Goal: Task Accomplishment & Management: Manage account settings

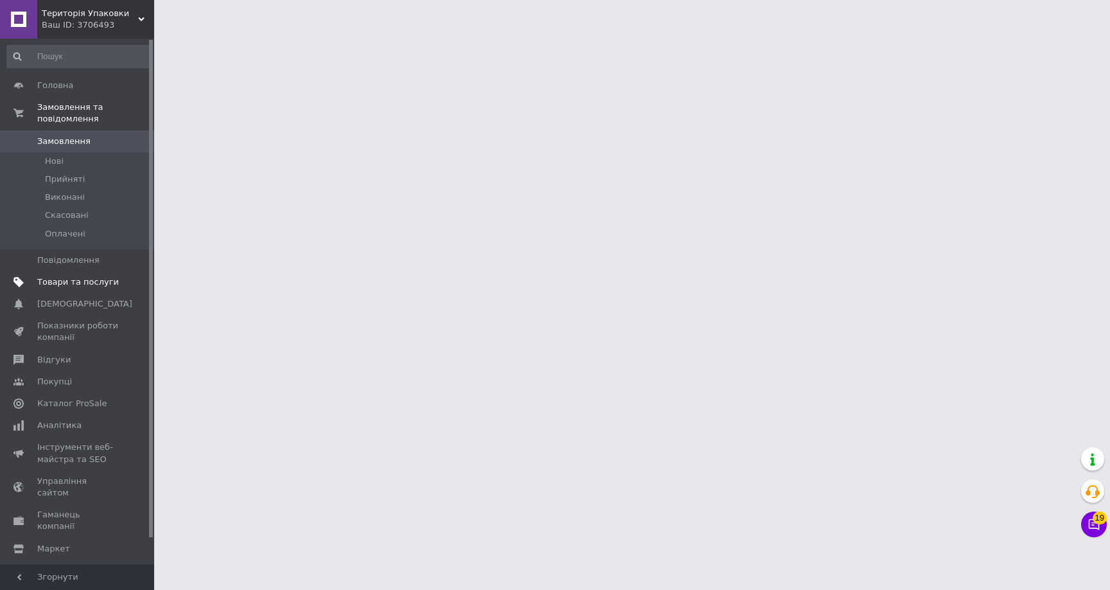
click at [107, 279] on span "Товари та послуги" at bounding box center [78, 282] width 82 height 12
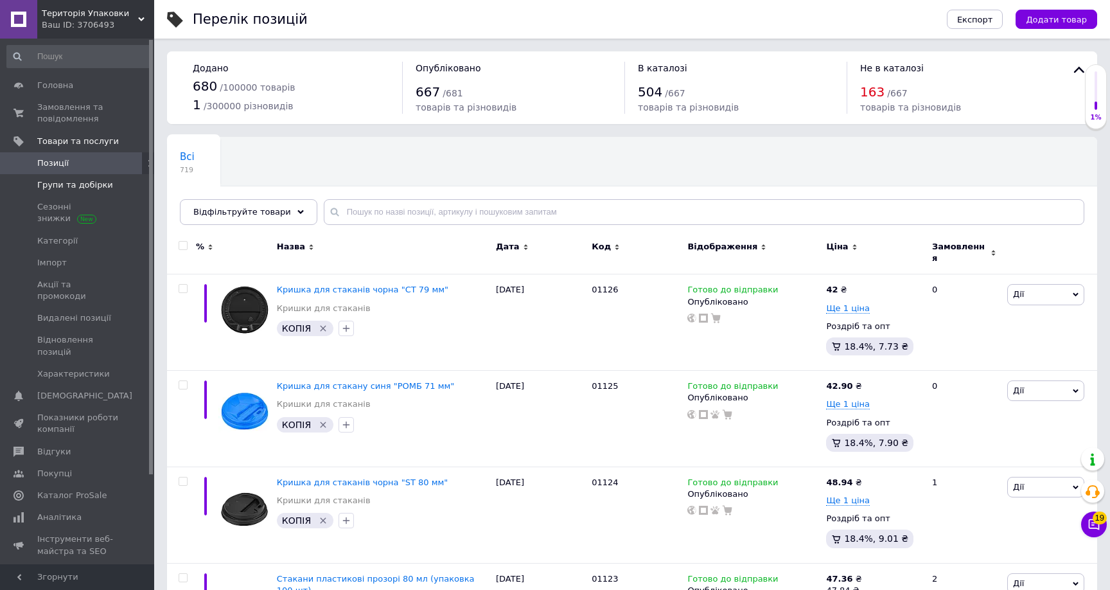
click at [123, 190] on span at bounding box center [136, 185] width 35 height 12
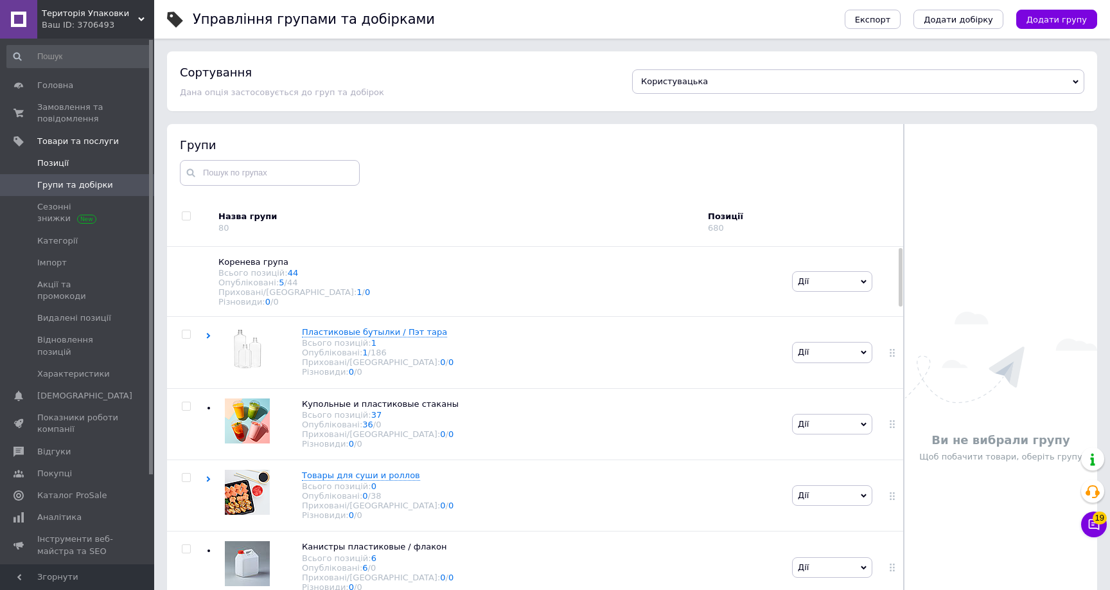
click at [111, 168] on span "Позиції" at bounding box center [78, 163] width 82 height 12
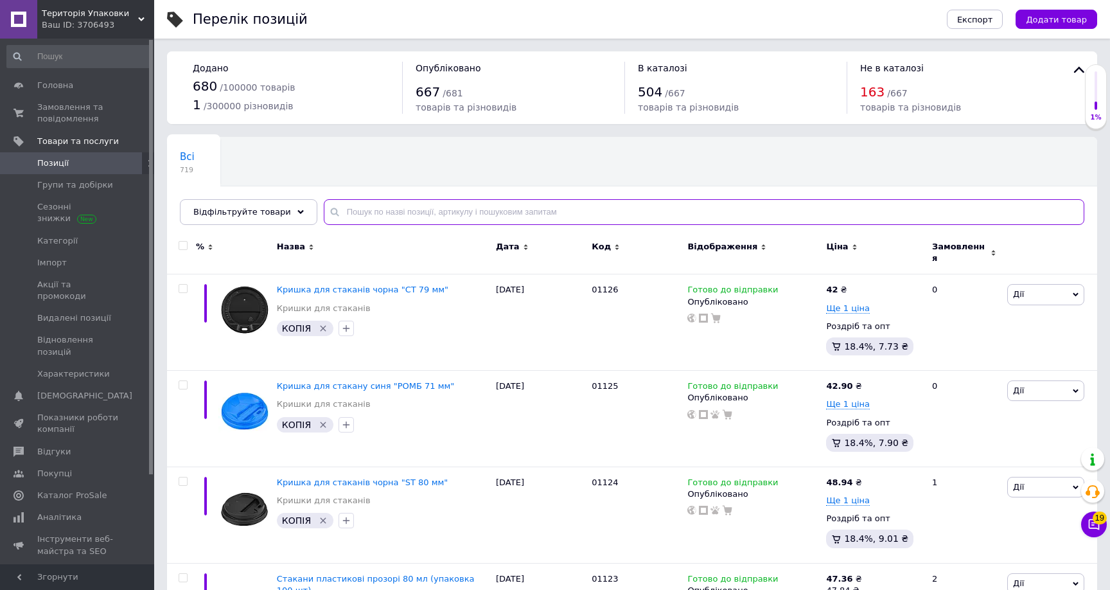
click at [385, 217] on input "text" at bounding box center [704, 212] width 761 height 26
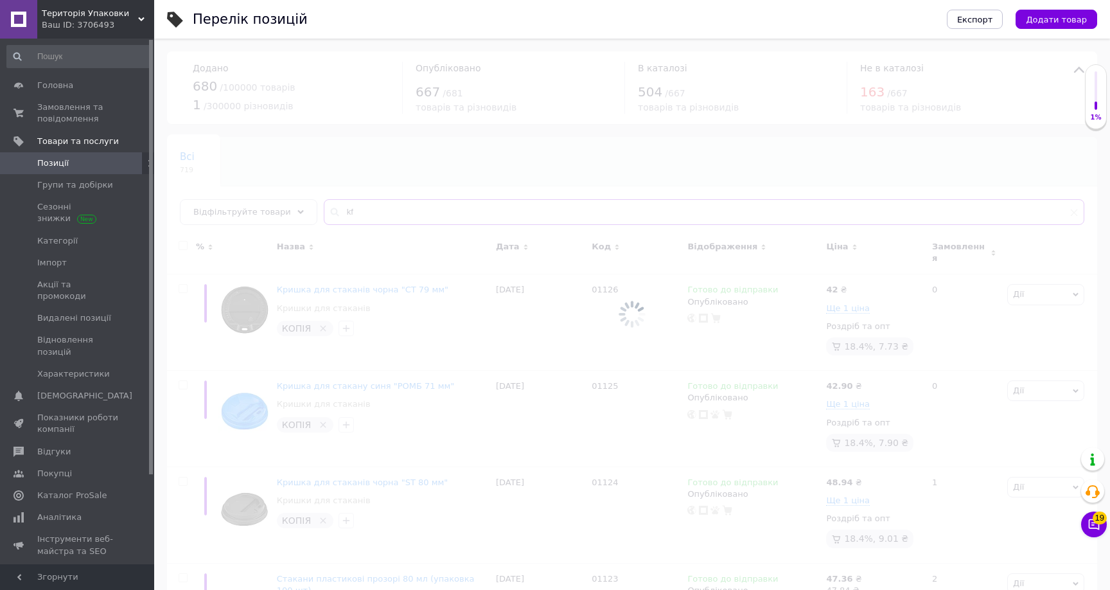
type input "k"
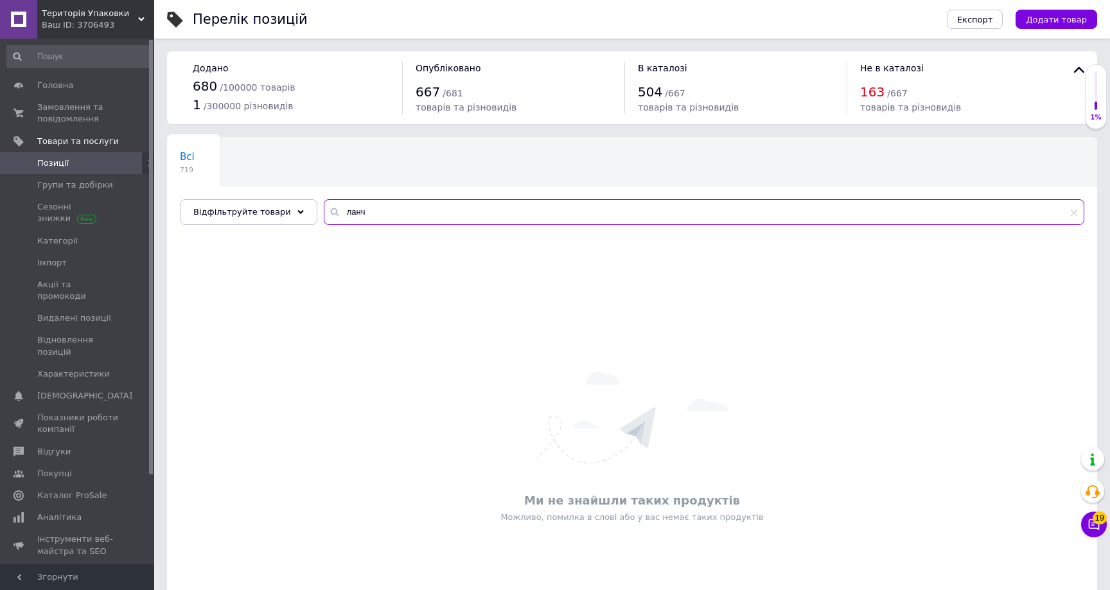
click at [395, 209] on input "ланч" at bounding box center [704, 212] width 761 height 26
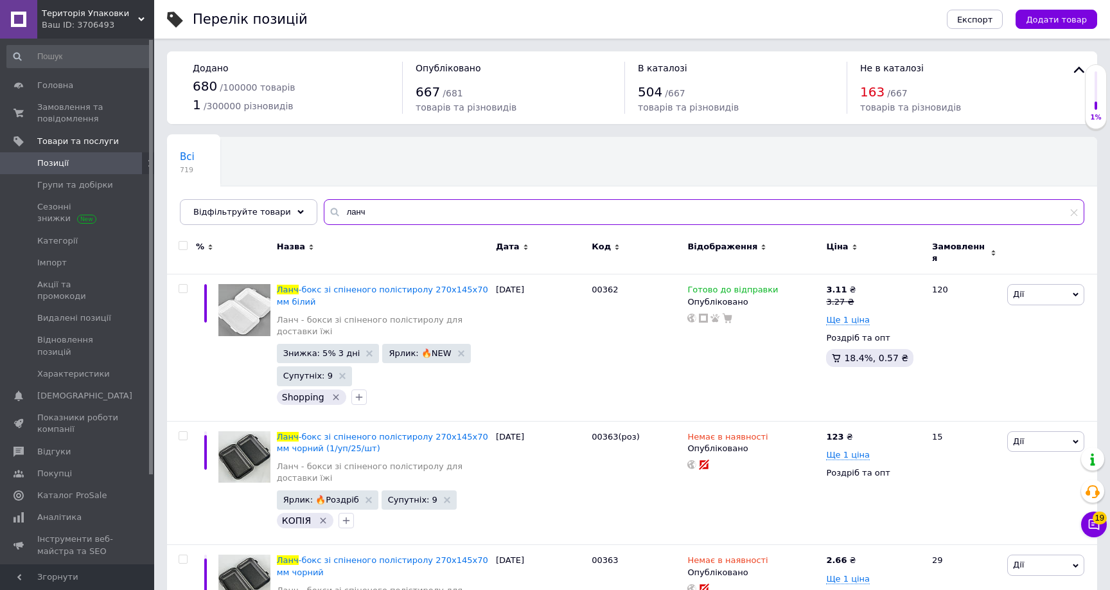
click at [395, 209] on input "ланч" at bounding box center [704, 212] width 761 height 26
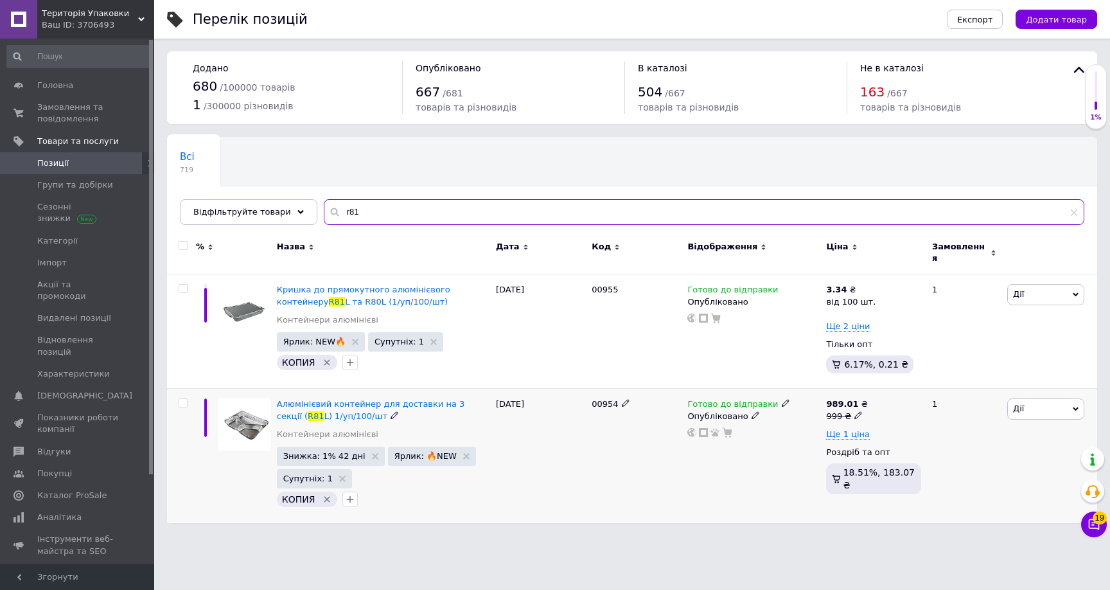
type input "r81"
click at [782, 400] on use at bounding box center [785, 403] width 7 height 7
drag, startPoint x: 814, startPoint y: 445, endPoint x: 822, endPoint y: 430, distance: 17.0
click at [822, 430] on ul "В наявності Немає в наявності Під замовлення" at bounding box center [854, 443] width 123 height 62
click at [833, 391] on span "Готово до відправки" at bounding box center [854, 393] width 123 height 36
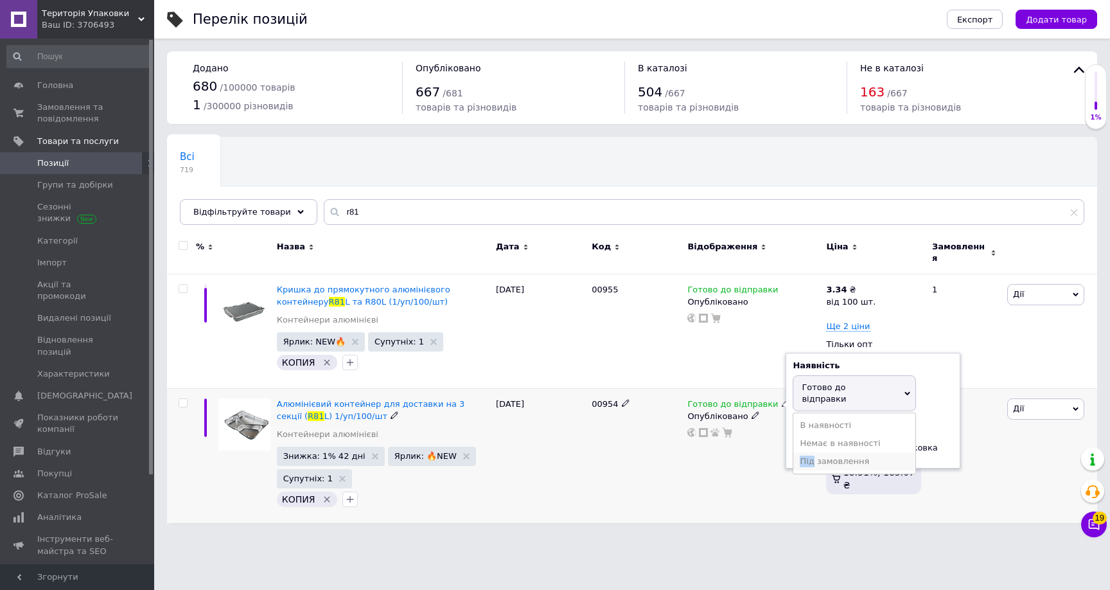
click at [825, 452] on li "Під замовлення" at bounding box center [854, 461] width 122 height 18
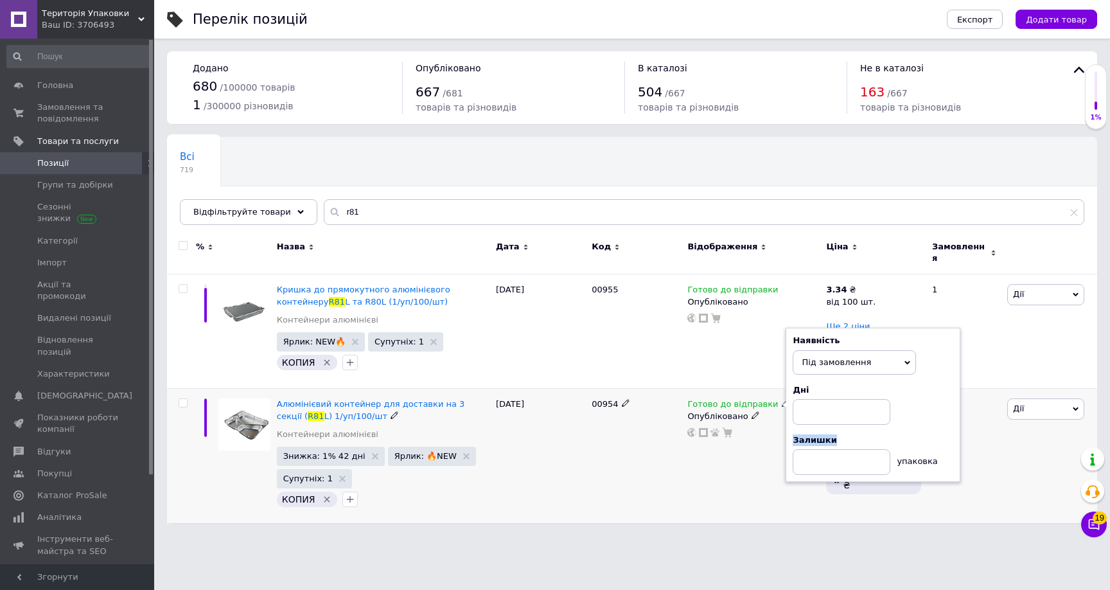
click at [825, 435] on div "Залишки" at bounding box center [873, 440] width 161 height 12
click at [833, 357] on span "Під замовлення" at bounding box center [836, 362] width 69 height 10
drag, startPoint x: 826, startPoint y: 412, endPoint x: 826, endPoint y: 405, distance: 7.1
click at [826, 405] on ul "В наявності Немає в наявності Готово до відправки" at bounding box center [854, 407] width 123 height 62
click at [831, 357] on span "Під замовлення" at bounding box center [836, 362] width 69 height 10
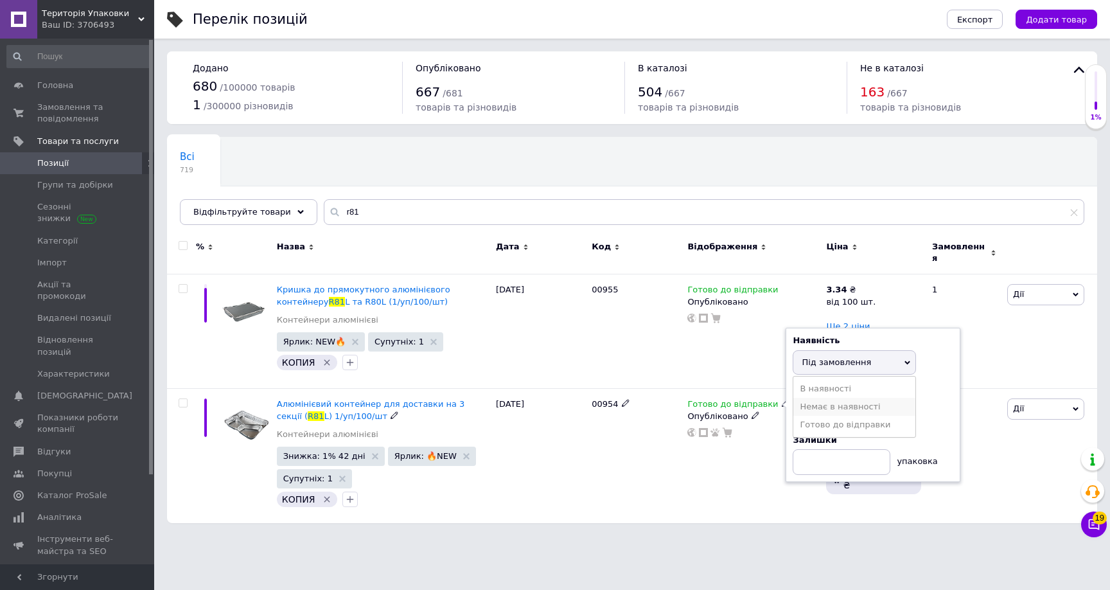
click at [828, 398] on li "Немає в наявності" at bounding box center [854, 407] width 122 height 18
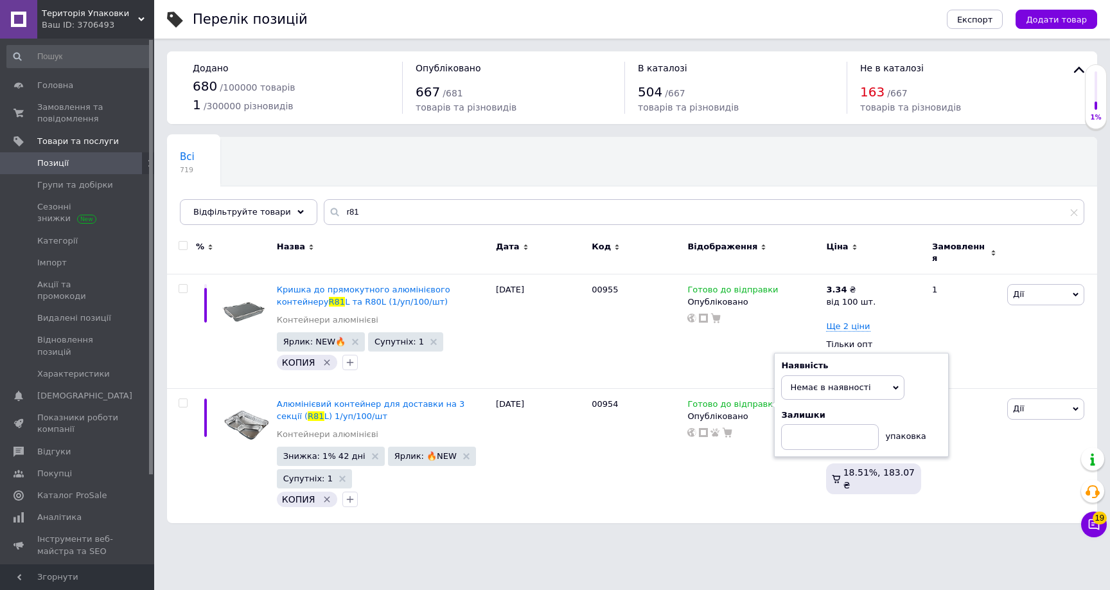
click at [716, 529] on html "Територія Упаковки Ваш ID: 3706493 Сайт Територія Упаковки Кабінет покупця Пере…" at bounding box center [555, 268] width 1110 height 536
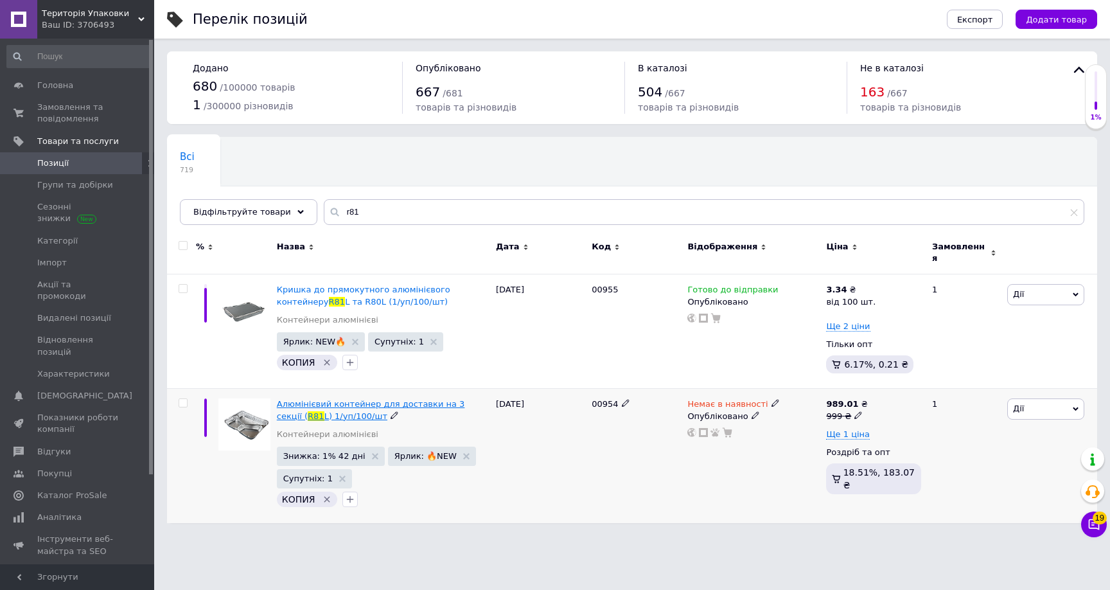
click at [324, 411] on span "L) 1/уп/100/шт" at bounding box center [355, 416] width 63 height 10
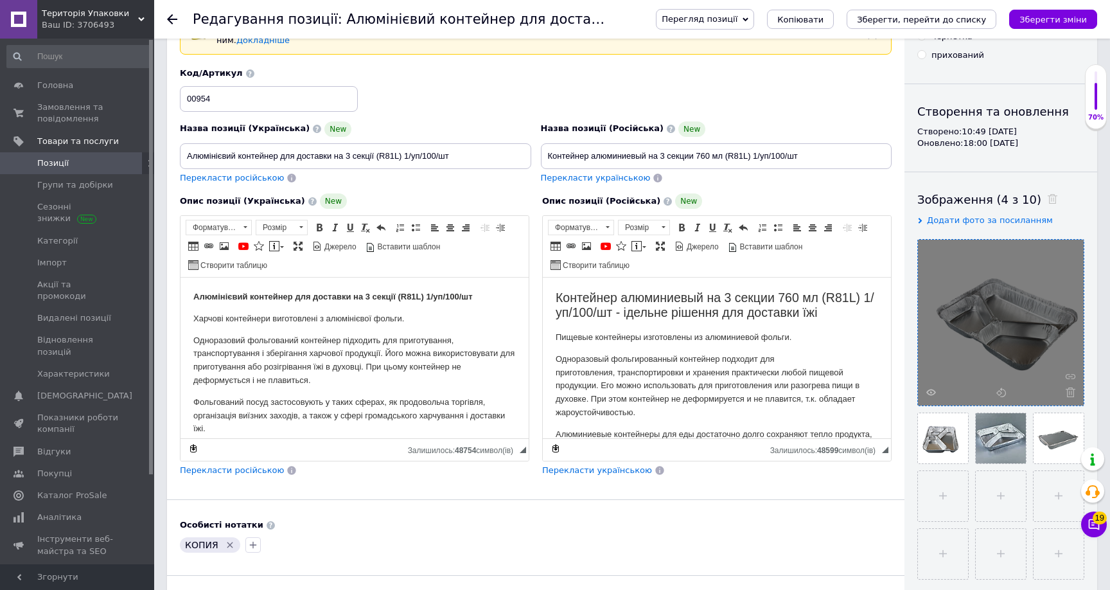
scroll to position [81, 0]
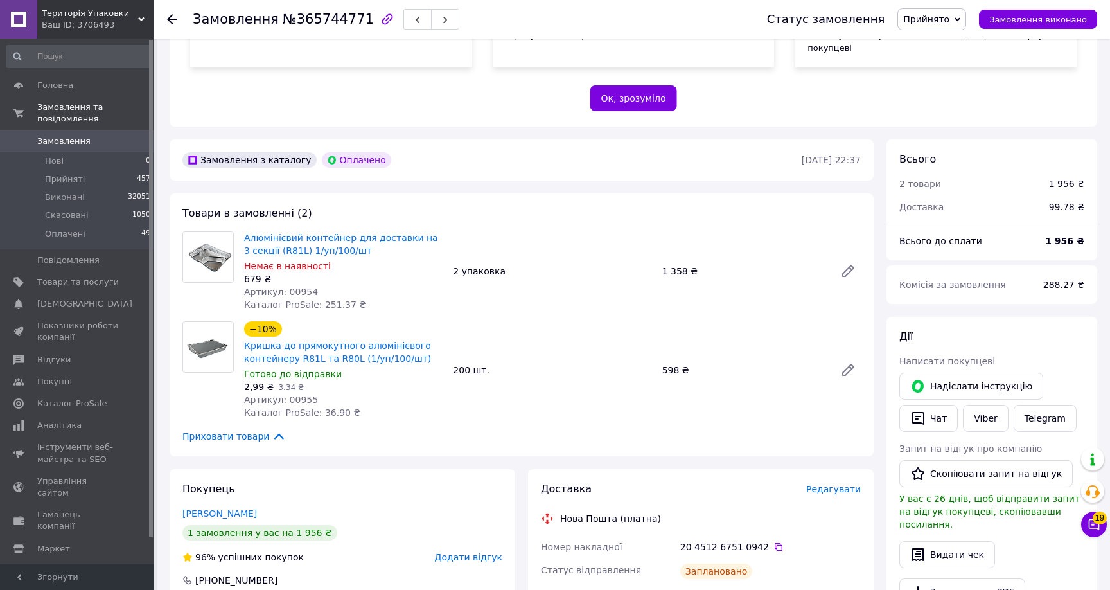
scroll to position [258, 0]
click at [323, 231] on link "Алюмінієвий контейнер для доставки на 3 секції (R81L) 1/уп/100/шт" at bounding box center [341, 242] width 194 height 23
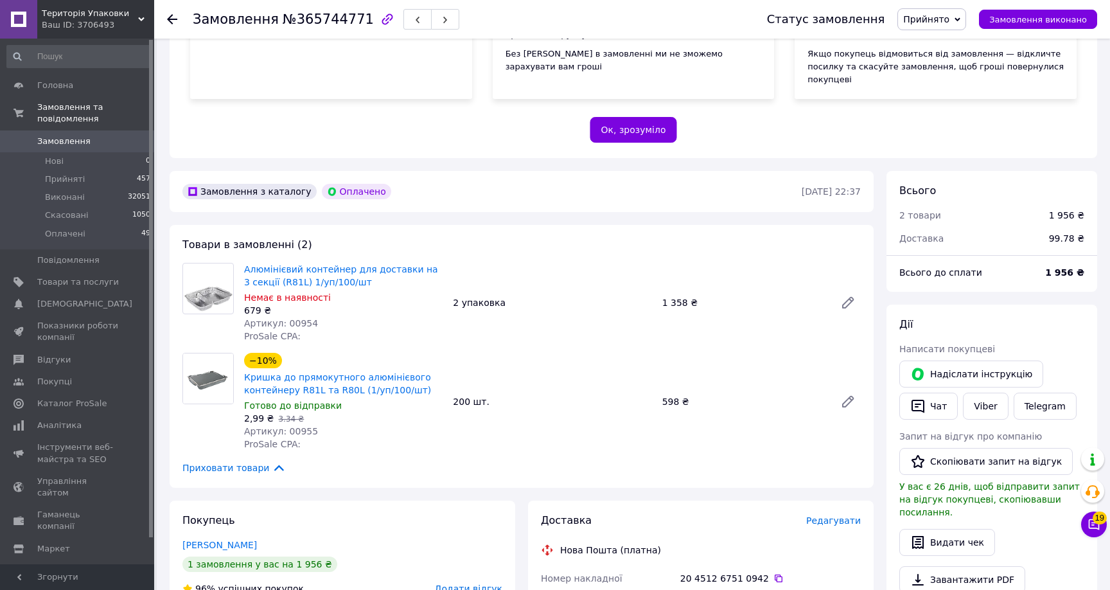
scroll to position [231, 0]
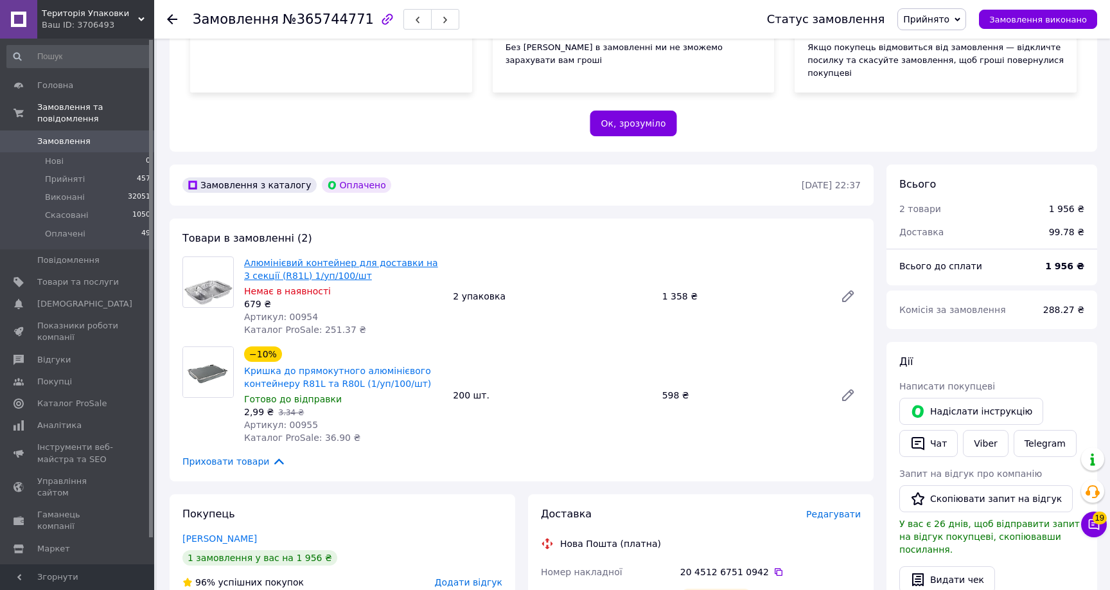
click at [333, 262] on link "Алюмінієвий контейнер для доставки на 3 секції (R81L) 1/уп/100/шт" at bounding box center [341, 269] width 194 height 23
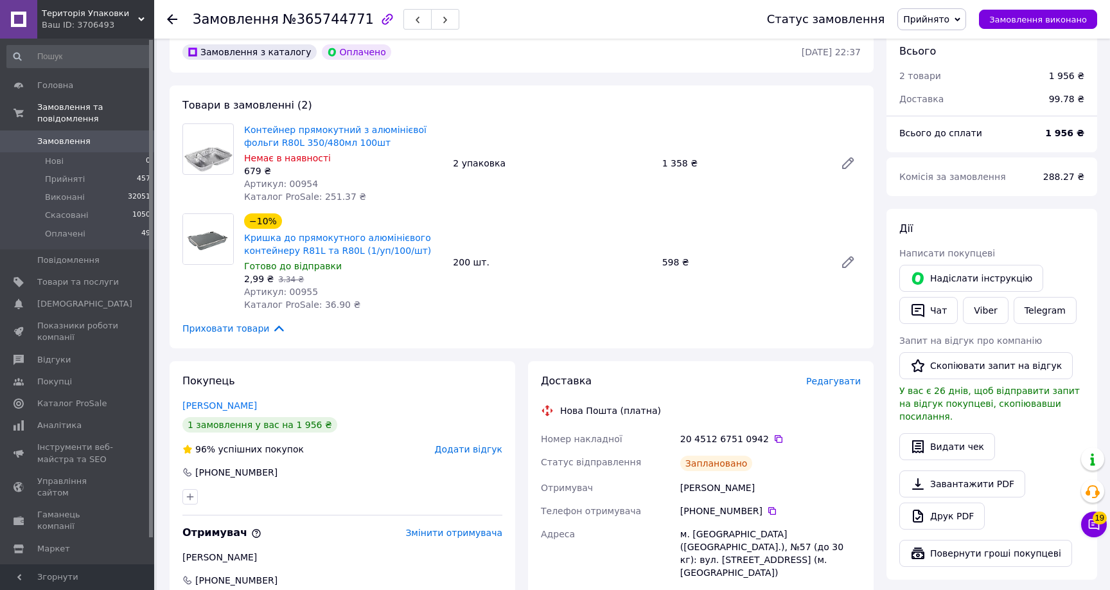
scroll to position [368, 0]
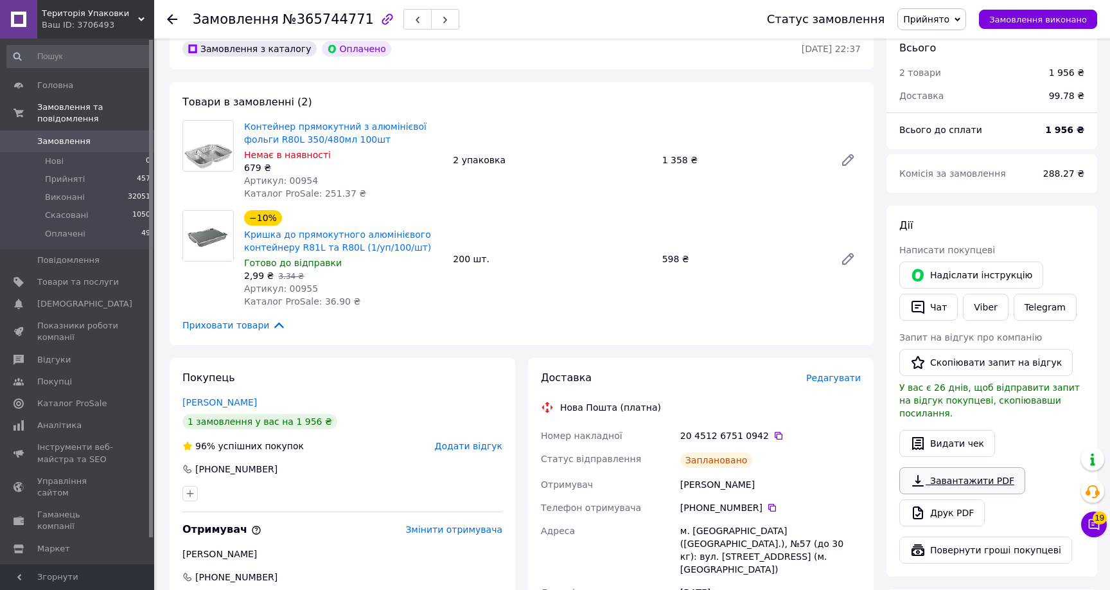
click at [982, 467] on link "Завантажити PDF" at bounding box center [963, 480] width 126 height 27
click at [76, 279] on span "Товари та послуги" at bounding box center [78, 282] width 82 height 12
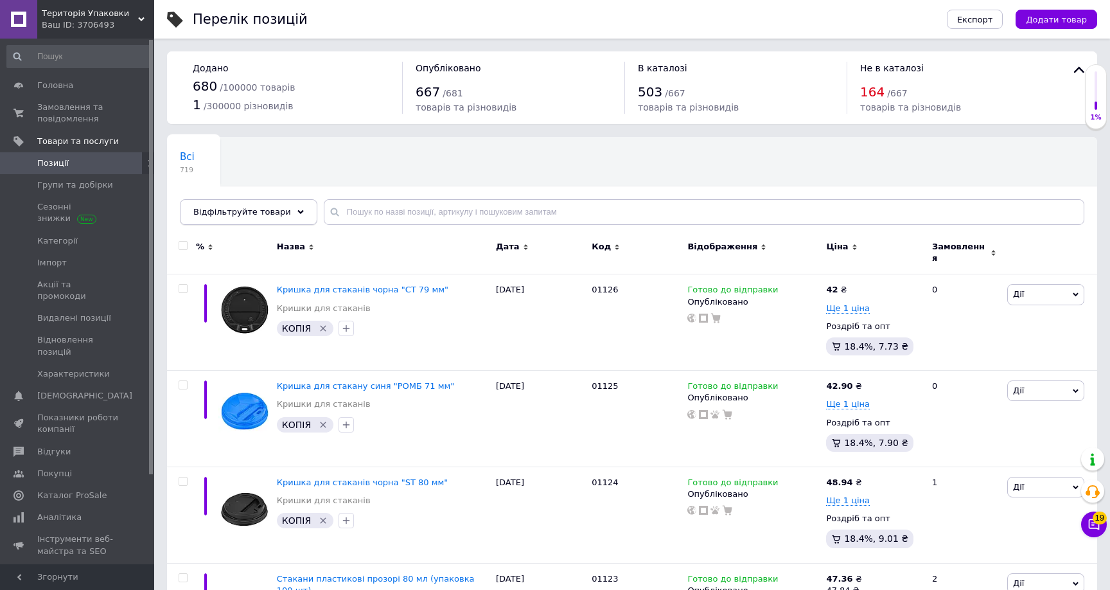
click at [286, 204] on div "Відфільтруйте товари" at bounding box center [248, 212] width 137 height 26
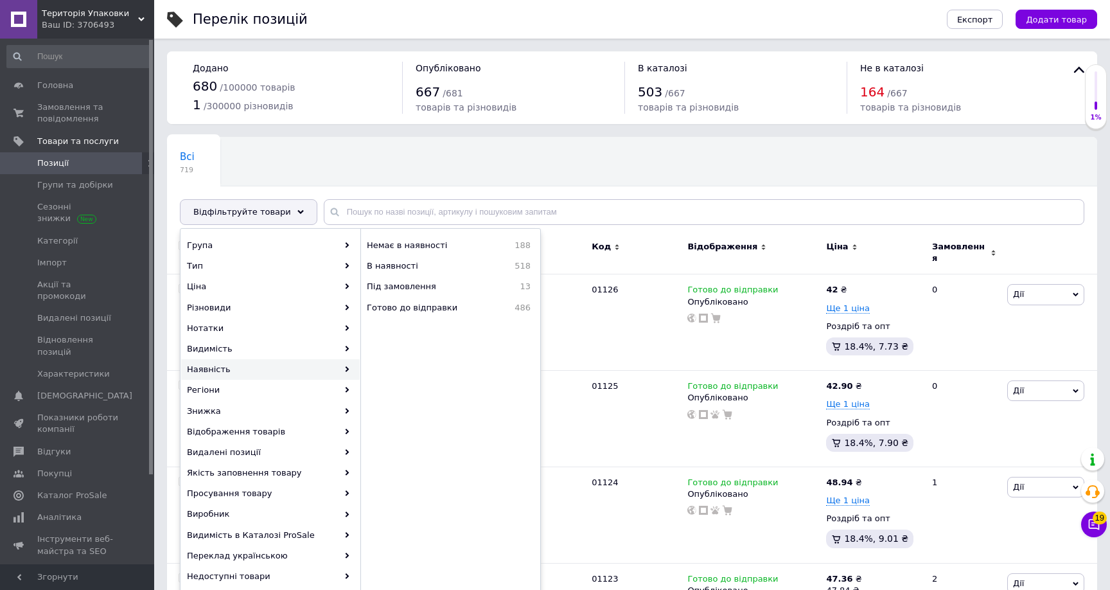
click at [311, 156] on div "Всі 719 Ok Відфільтровано... Зберегти" at bounding box center [251, 161] width 168 height 49
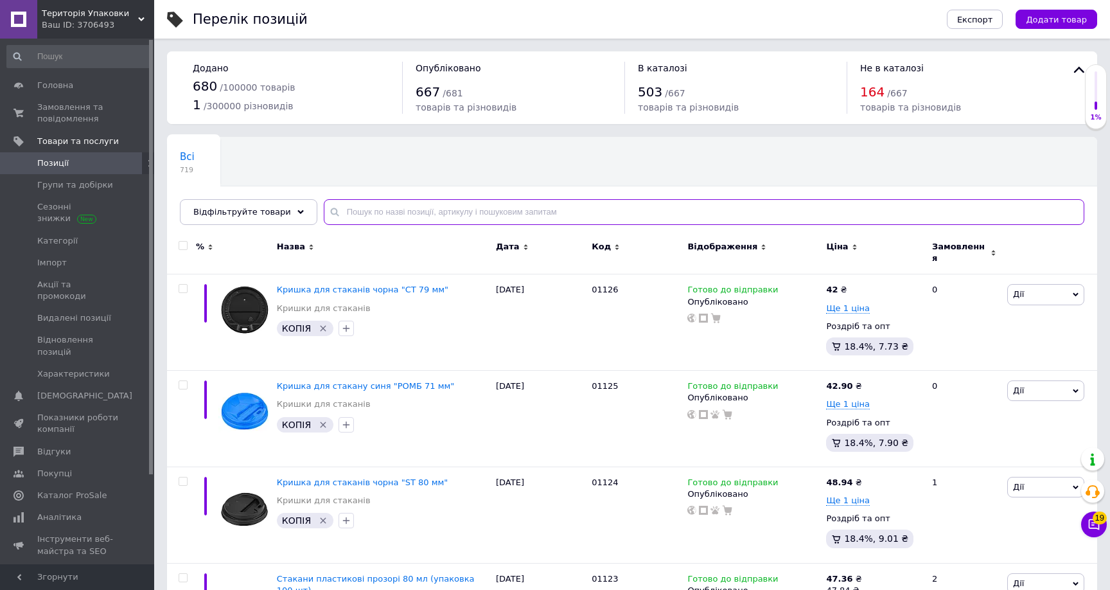
click at [372, 217] on input "text" at bounding box center [704, 212] width 761 height 26
click at [221, 211] on span "Відфільтруйте товари" at bounding box center [242, 212] width 98 height 10
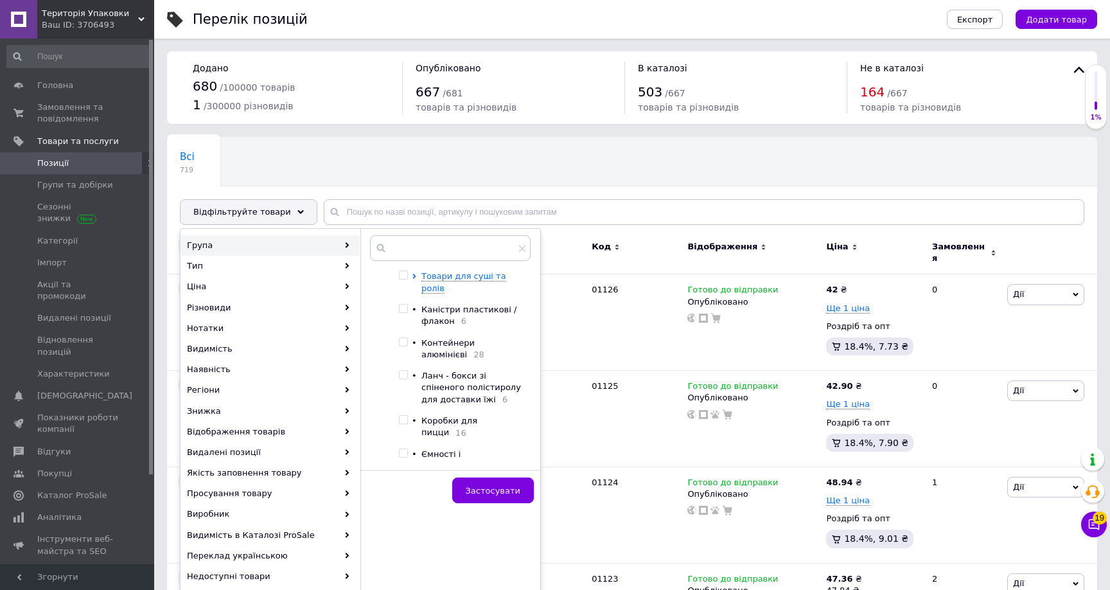
scroll to position [98, 0]
click at [407, 321] on ul "Пластикові пляшки / Пет тари 1 • Купольні та пластикові стакани 36 Товари для с…" at bounding box center [461, 512] width 125 height 643
click at [407, 337] on input "checkbox" at bounding box center [403, 341] width 8 height 8
checkbox input "true"
click at [495, 479] on button "Застосувати" at bounding box center [493, 490] width 82 height 26
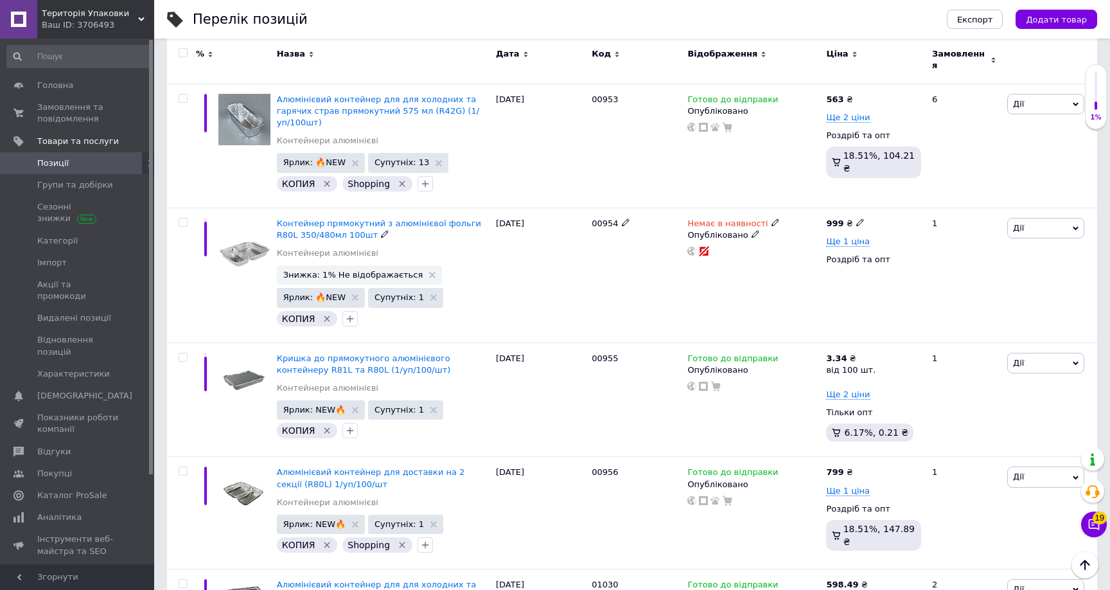
scroll to position [3128, 0]
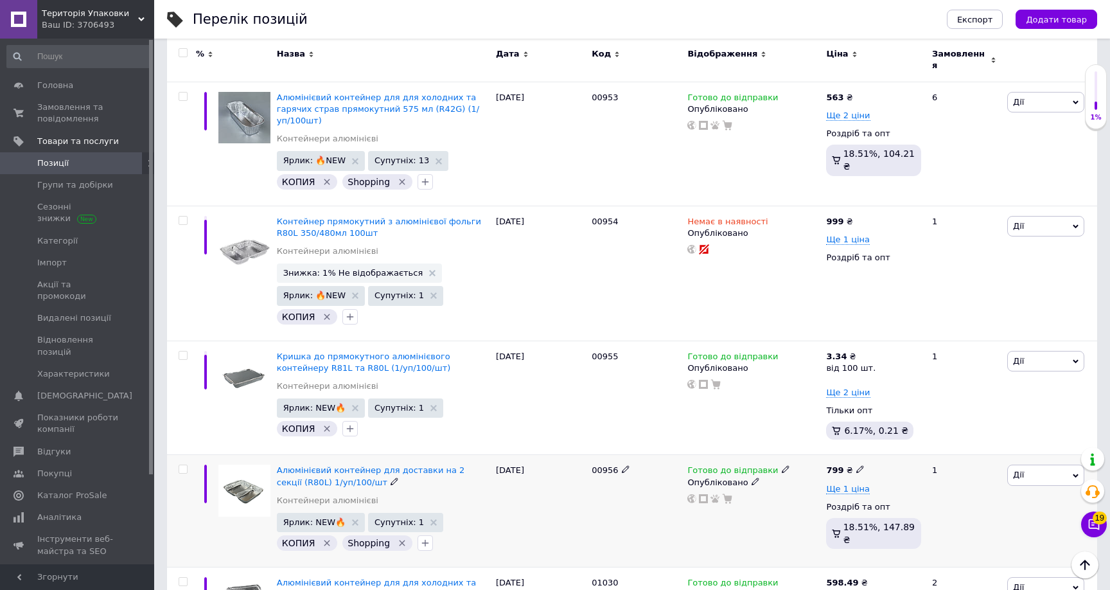
click at [1043, 465] on span "Дії" at bounding box center [1045, 475] width 77 height 21
click at [788, 455] on div "Готово до відправки Опубліковано" at bounding box center [753, 511] width 139 height 112
click at [399, 540] on icon "Видалити мітку" at bounding box center [402, 543] width 6 height 6
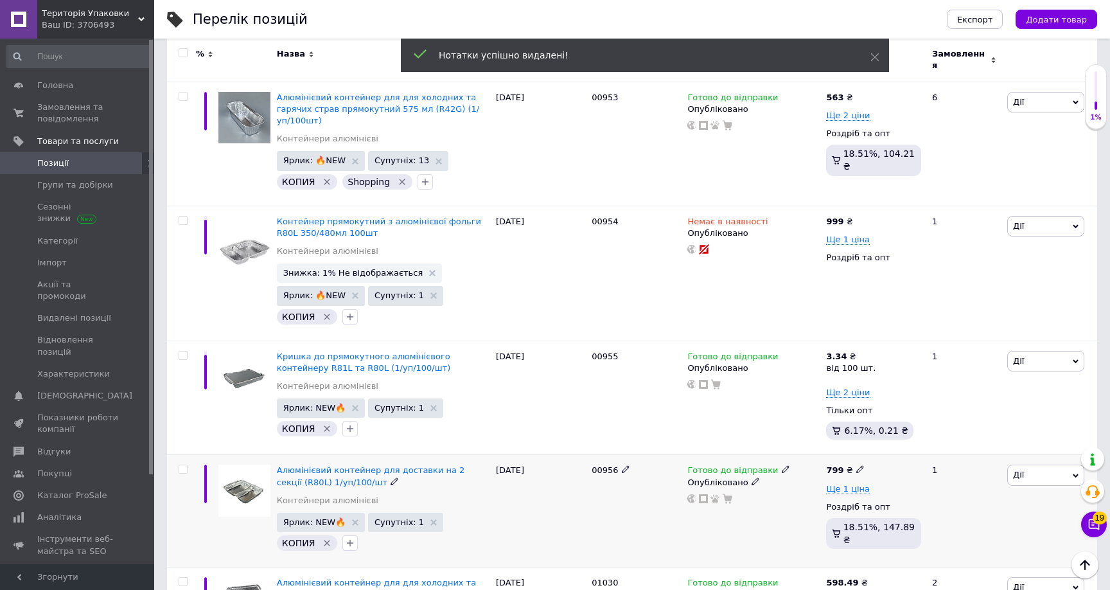
click at [782, 466] on use at bounding box center [785, 469] width 7 height 7
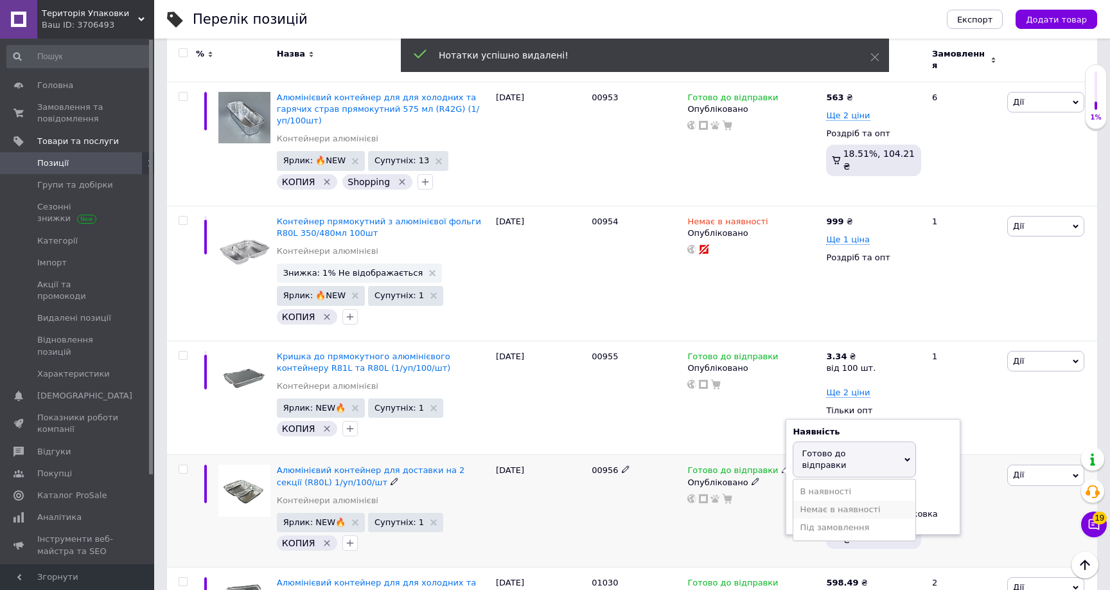
click at [821, 501] on li "Немає в наявності" at bounding box center [854, 510] width 122 height 18
click at [751, 455] on div "Готово до відправки Наявність Немає в наявності В наявності Під замовлення Гото…" at bounding box center [753, 511] width 139 height 112
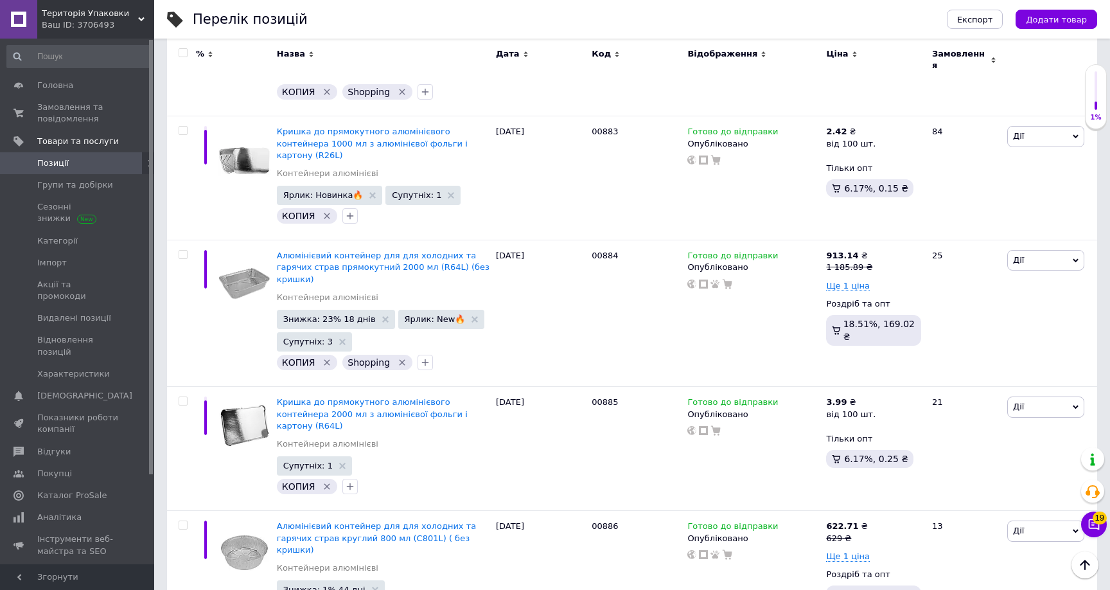
scroll to position [614, 0]
click at [130, 16] on span "Територія Упаковки" at bounding box center [90, 14] width 96 height 12
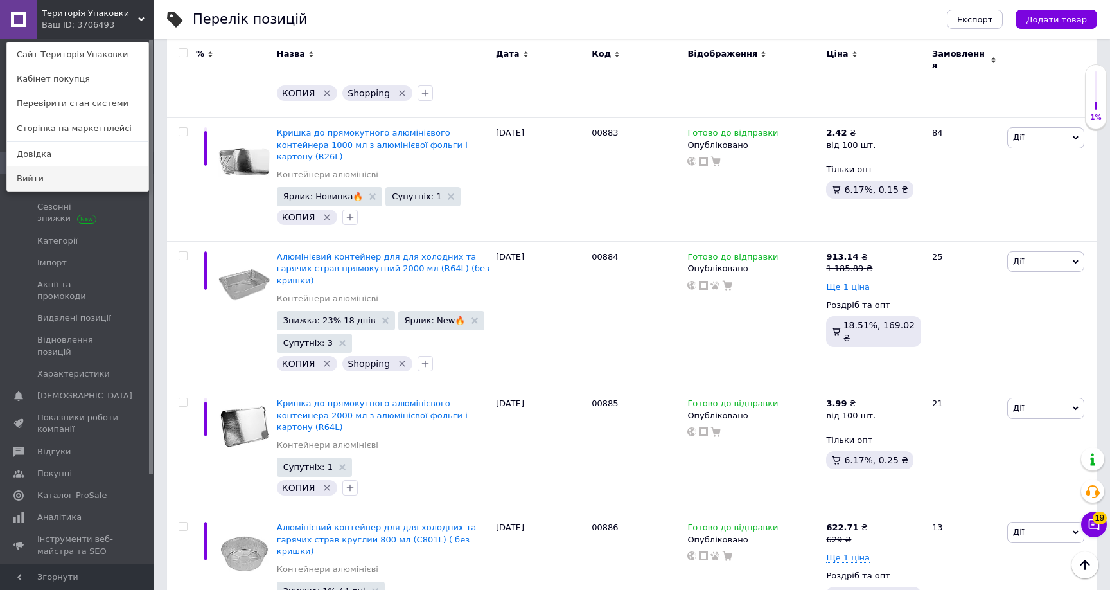
click at [103, 173] on link "Вийти" at bounding box center [77, 178] width 141 height 24
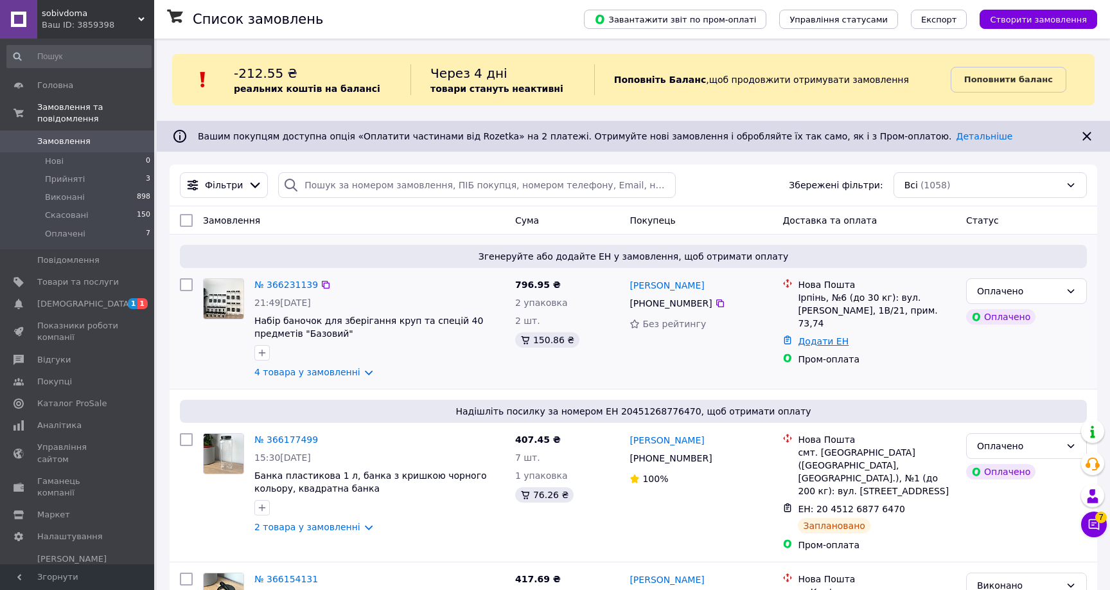
click at [830, 339] on link "Додати ЕН" at bounding box center [823, 341] width 51 height 10
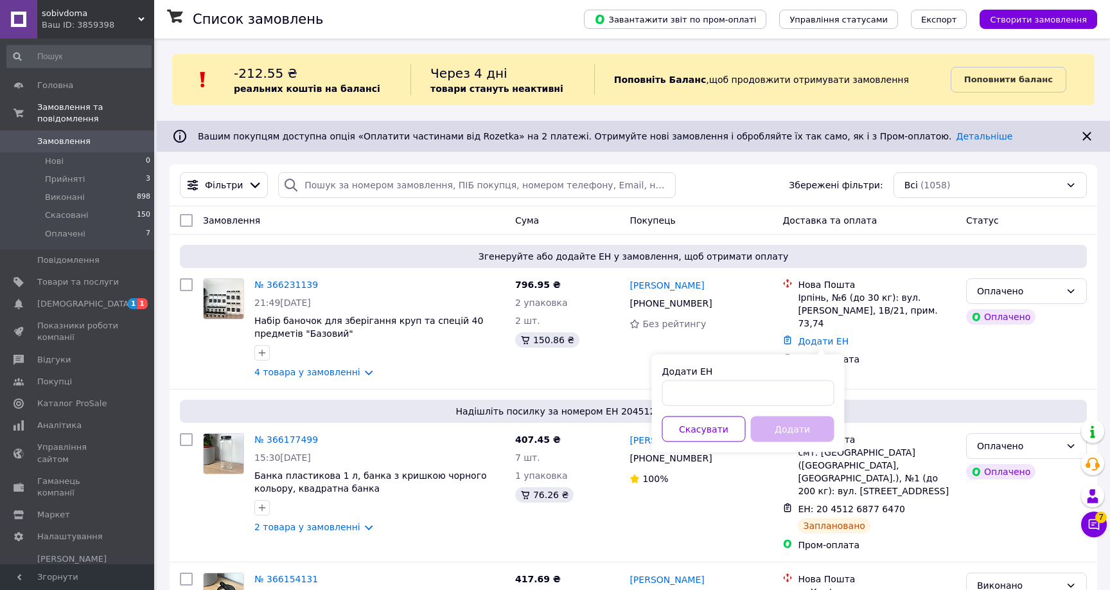
click at [817, 356] on div "Додати ЕН Скасувати Додати" at bounding box center [748, 404] width 193 height 98
click at [801, 380] on input "Додати ЕН" at bounding box center [748, 393] width 172 height 26
paste input "20451269225318"
type input "20451269225318"
click at [796, 434] on button "Додати" at bounding box center [793, 429] width 84 height 26
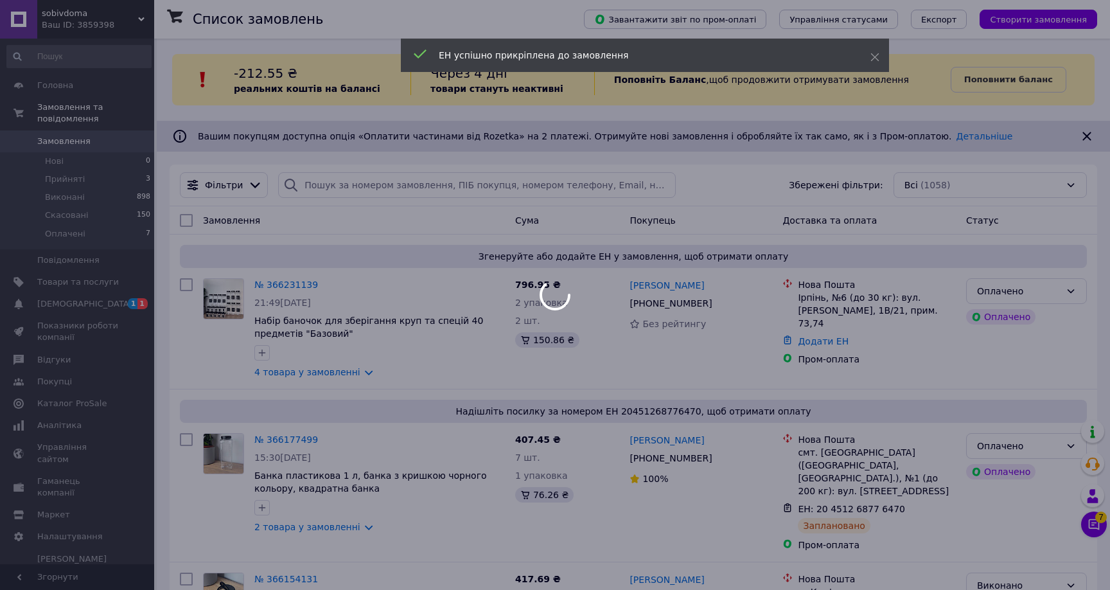
click at [52, 305] on div at bounding box center [555, 295] width 1110 height 590
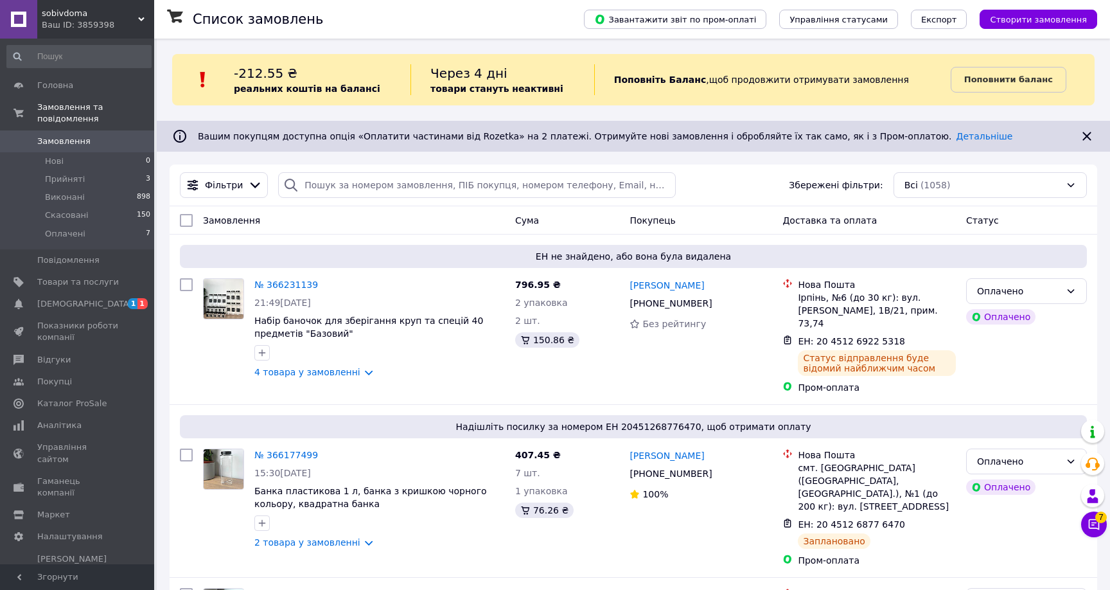
click at [52, 305] on span "[DEMOGRAPHIC_DATA]" at bounding box center [84, 304] width 95 height 12
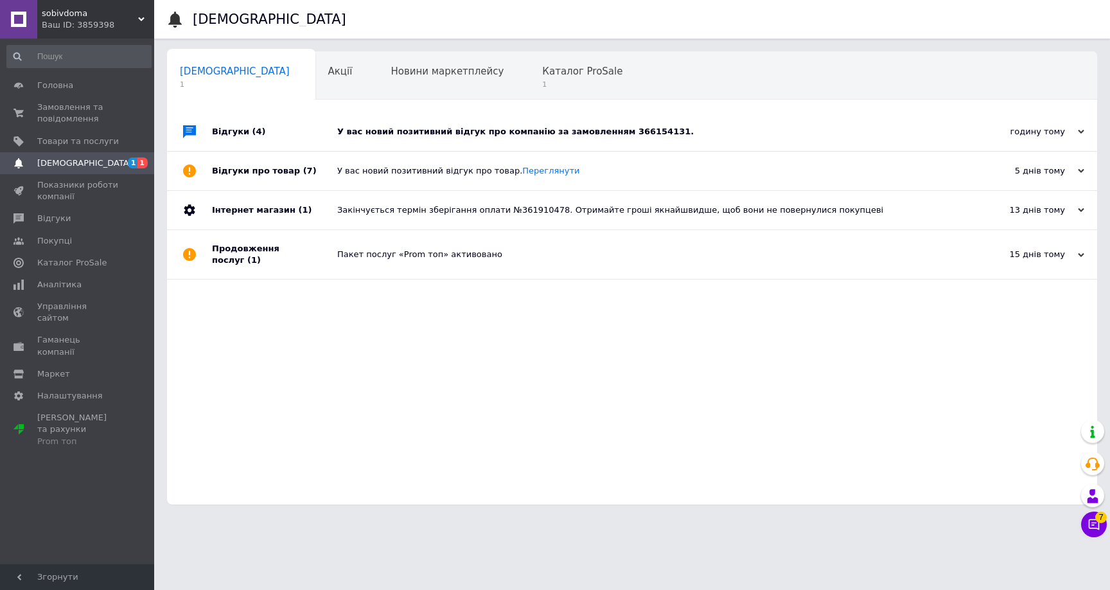
click at [424, 131] on div "У вас новий позитивний відгук про компанію за замовленням 366154131." at bounding box center [646, 132] width 619 height 12
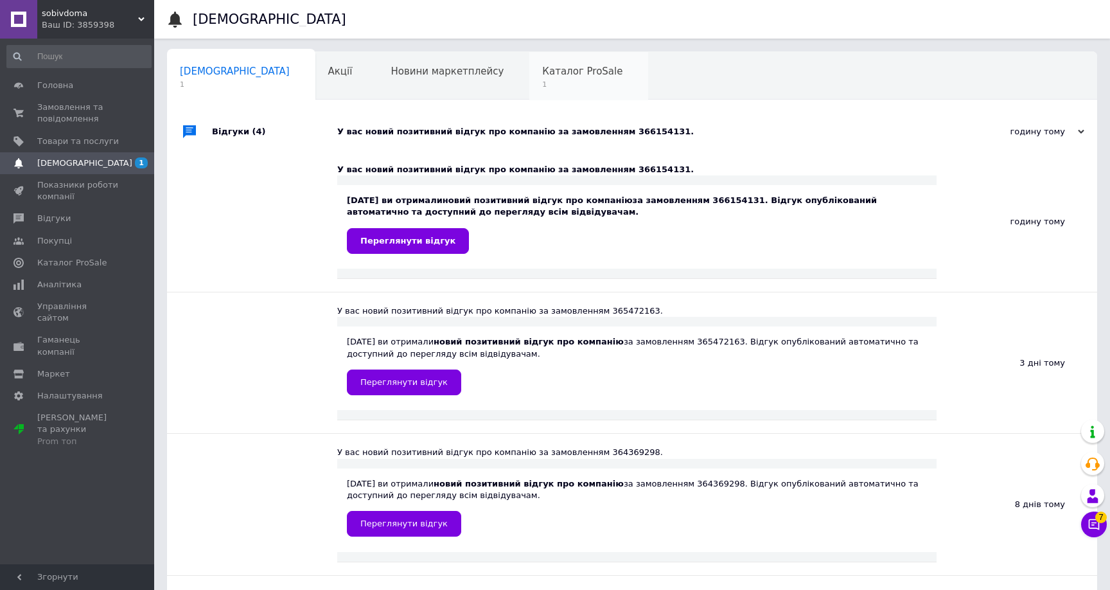
click at [542, 73] on span "Каталог ProSale" at bounding box center [582, 72] width 80 height 12
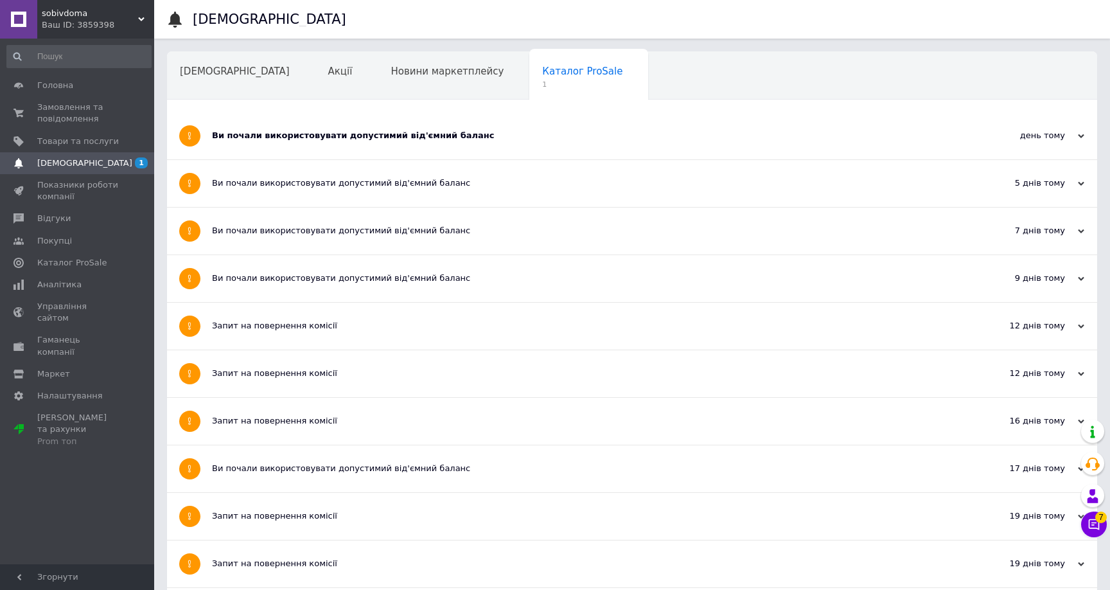
click at [111, 171] on link "[DEMOGRAPHIC_DATA] 1" at bounding box center [79, 163] width 158 height 22
click at [73, 280] on span "Аналітика" at bounding box center [59, 285] width 44 height 12
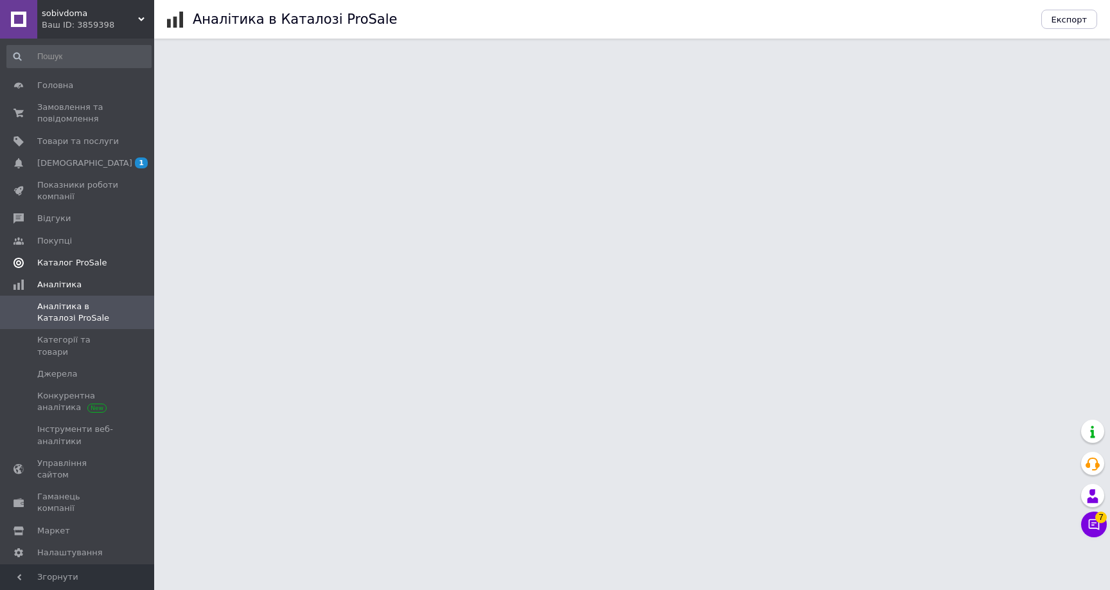
click at [71, 261] on span "Каталог ProSale" at bounding box center [71, 263] width 69 height 12
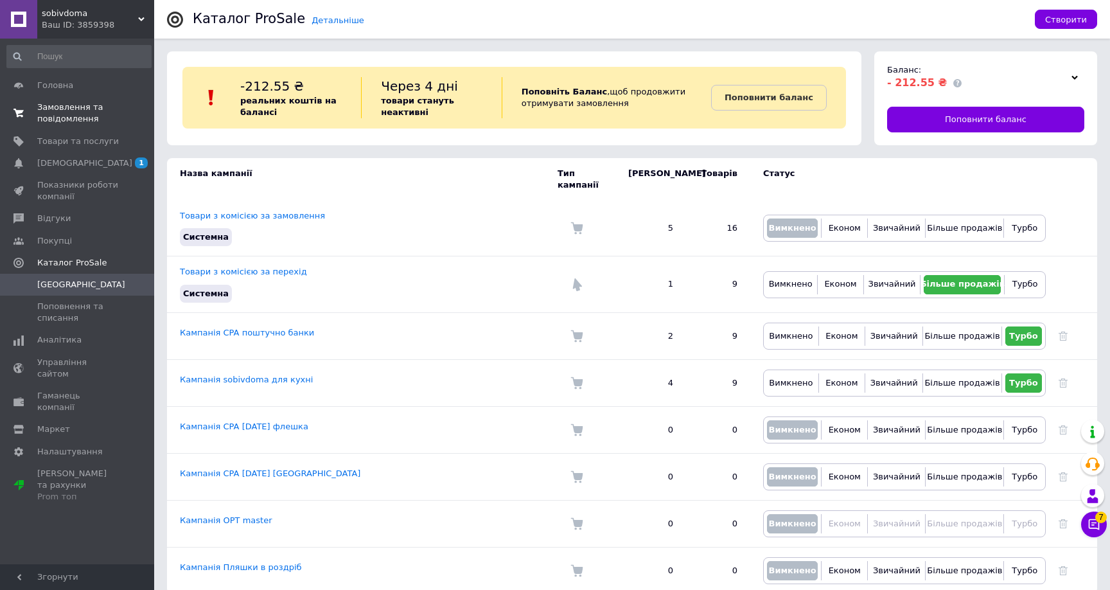
click at [95, 118] on span "Замовлення та повідомлення" at bounding box center [78, 113] width 82 height 23
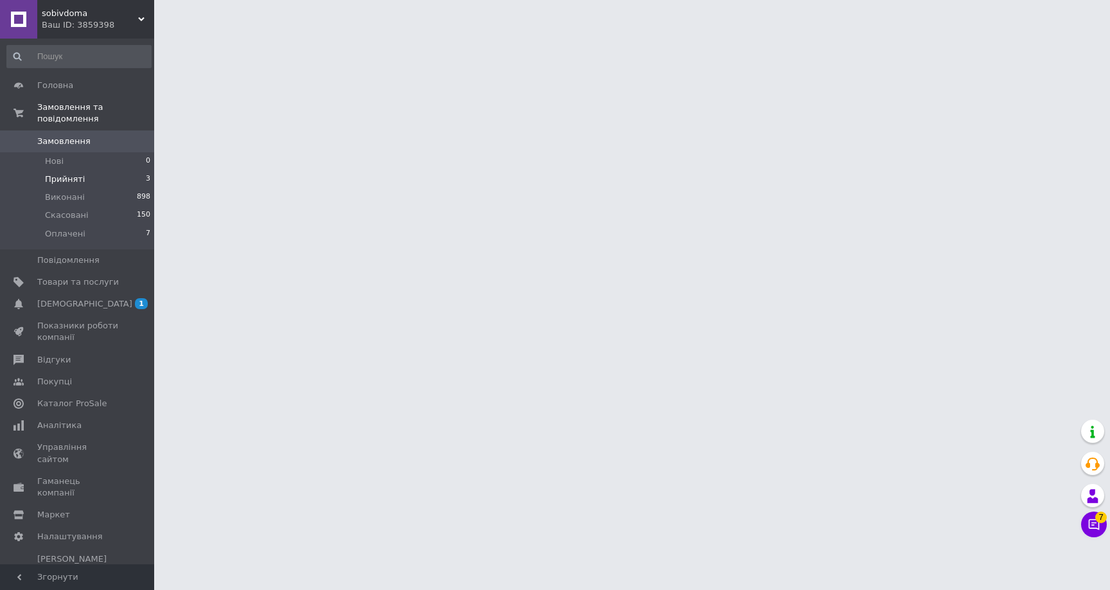
click at [95, 183] on li "Прийняті 3" at bounding box center [79, 179] width 158 height 18
